Goal: Find specific page/section: Find specific page/section

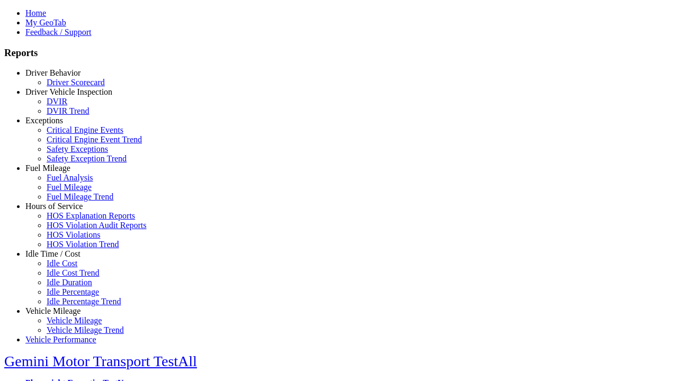
click at [61, 259] on link "Idle Time / Cost" at bounding box center [52, 254] width 55 height 9
click at [69, 297] on link "Idle Percentage Trend" at bounding box center [84, 301] width 74 height 9
select select "**"
